Goal: Find specific page/section: Find specific page/section

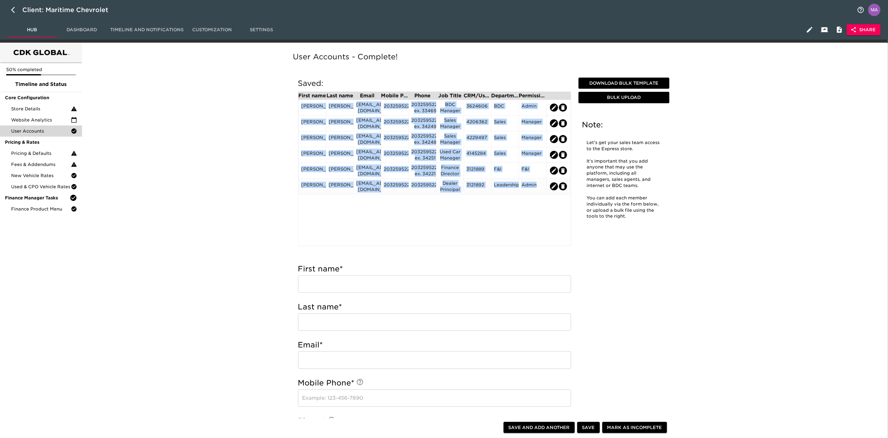
drag, startPoint x: 303, startPoint y: 106, endPoint x: 539, endPoint y: 190, distance: 250.8
click at [298, 105] on div "Connor Sandstrom csandstrom@maritimechevy.com 2032595221 2032595221 ex. 33469 B…" at bounding box center [298, 105] width 0 height 0
copy div "Connor Sandstrom csandstrom@maritimechevy.com 2032595221 2032595221 ex. 33469 B…"
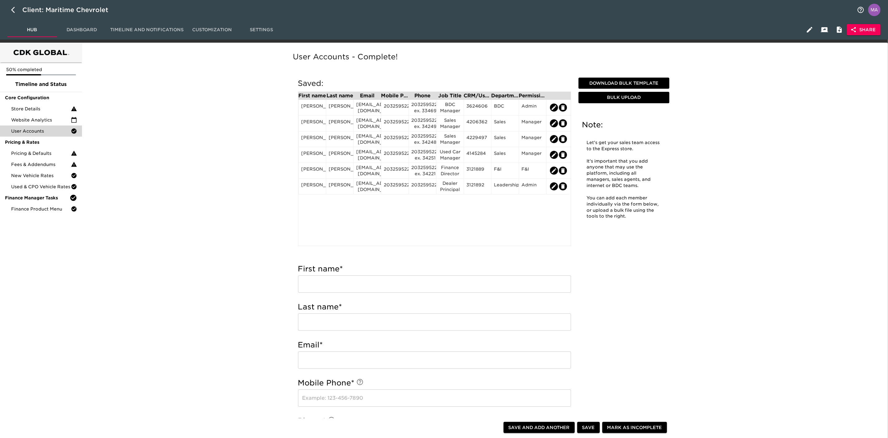
click at [160, 171] on div "User Accounts - Complete! Note: Let's get your sales team access to the Express…" at bounding box center [483, 439] width 801 height 787
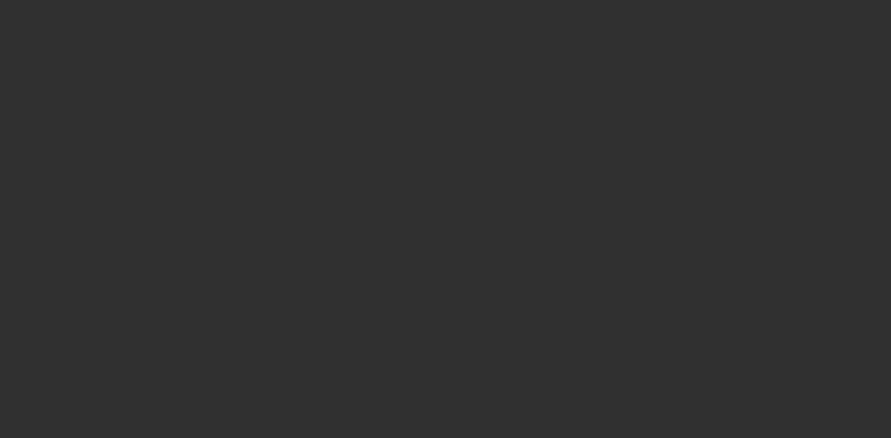
select select "10"
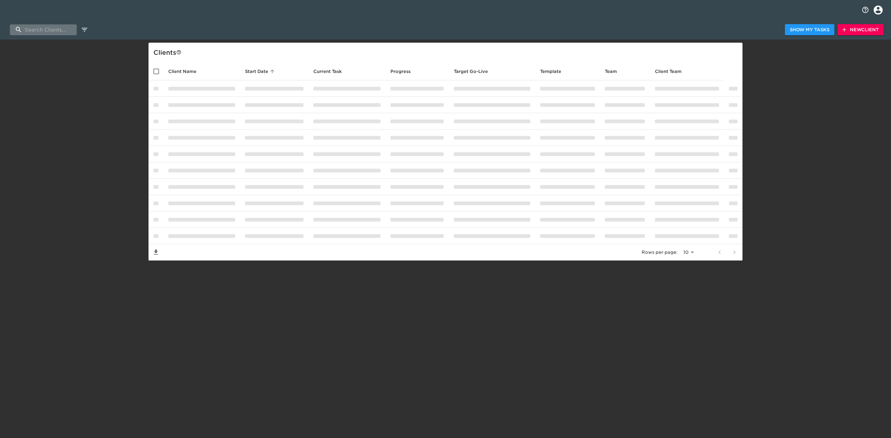
click at [56, 27] on input "search" at bounding box center [43, 29] width 67 height 11
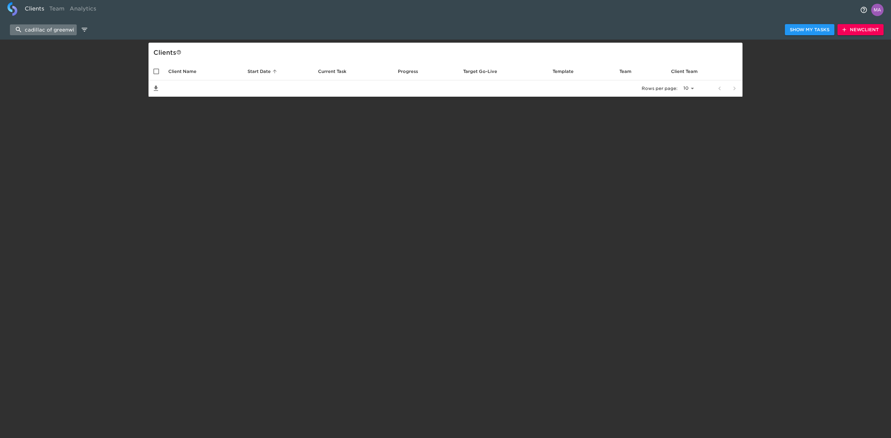
scroll to position [0, 6]
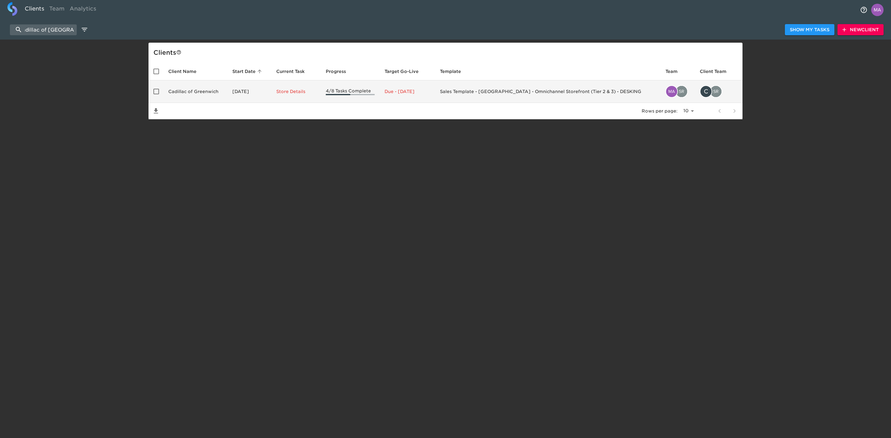
type input "cadillac of [GEOGRAPHIC_DATA]"
click at [198, 89] on td "Cadillac of Greenwich" at bounding box center [195, 91] width 64 height 23
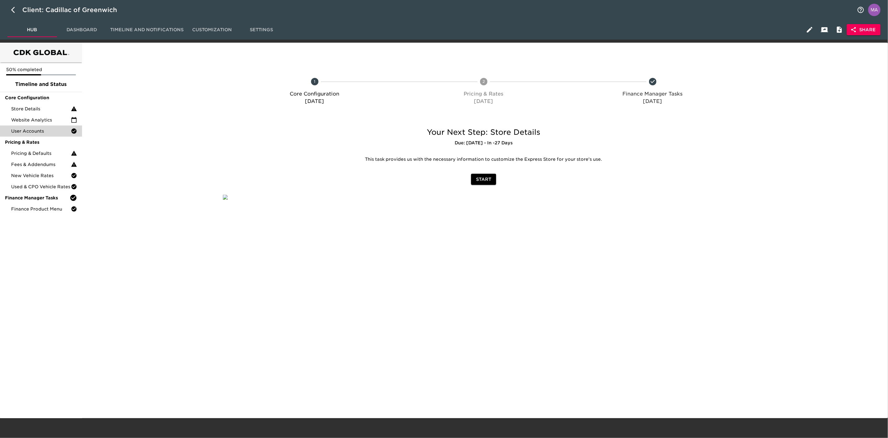
click at [37, 132] on span "User Accounts" at bounding box center [41, 131] width 60 height 6
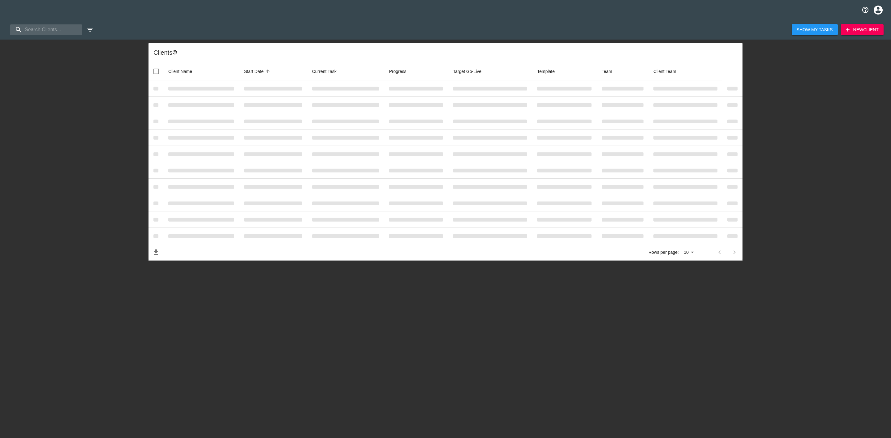
select select "10"
click at [62, 29] on input "search" at bounding box center [43, 29] width 67 height 11
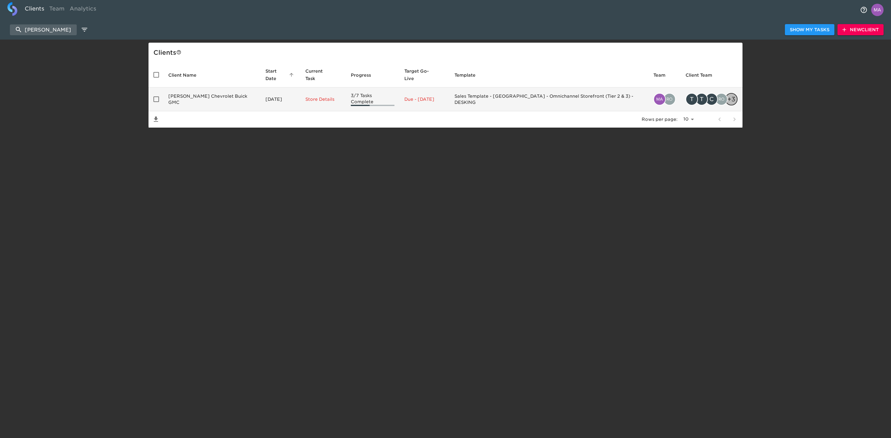
type input "[PERSON_NAME]"
click at [204, 92] on td "[PERSON_NAME] Chevrolet Buick GMC" at bounding box center [211, 100] width 97 height 24
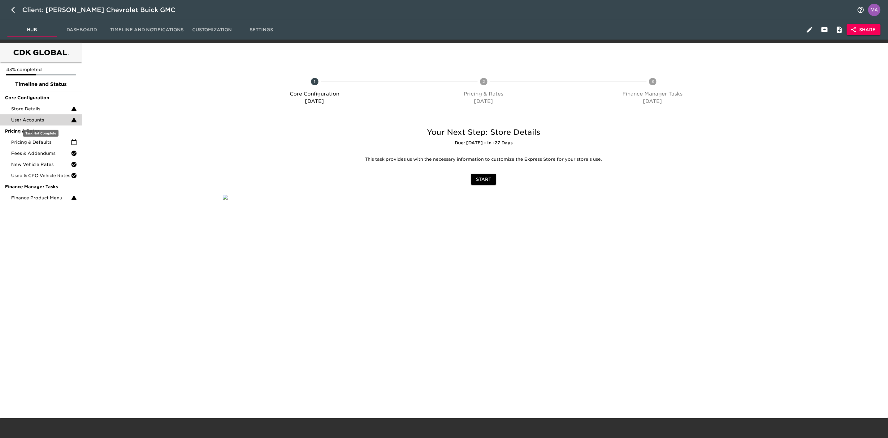
click at [33, 117] on span "User Accounts" at bounding box center [41, 120] width 60 height 6
